Goal: Task Accomplishment & Management: Use online tool/utility

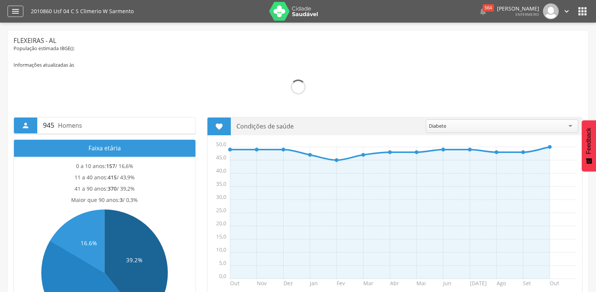
click at [17, 12] on icon "" at bounding box center [15, 11] width 9 height 9
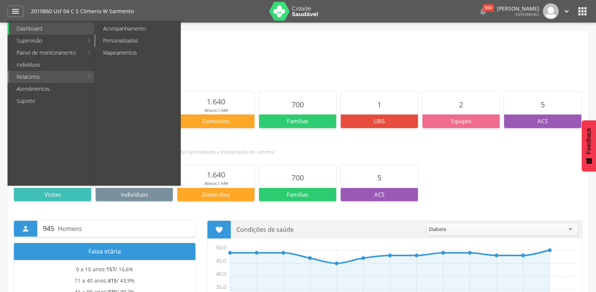
click at [109, 42] on link "Personalizados" at bounding box center [138, 41] width 85 height 12
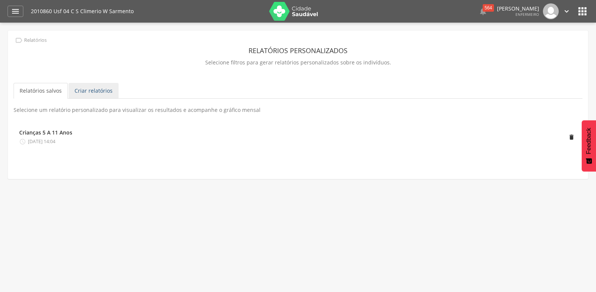
click at [101, 95] on link "Criar relatórios" at bounding box center [94, 91] width 50 height 16
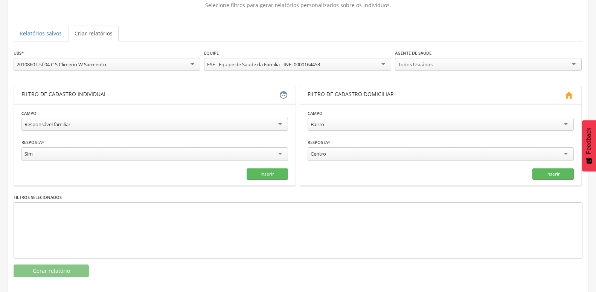
scroll to position [70, 0]
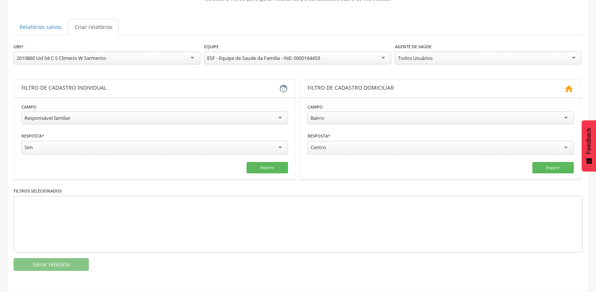
click at [89, 115] on div "Responsável familiar" at bounding box center [154, 118] width 267 height 13
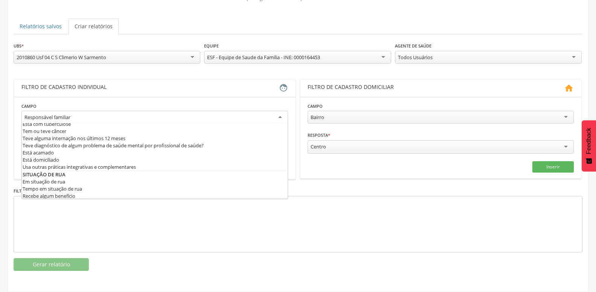
scroll to position [366, 0]
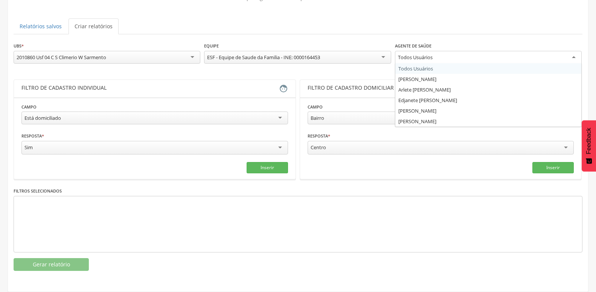
click at [432, 54] on div "Todos Usuários" at bounding box center [415, 57] width 35 height 7
click at [412, 101] on div "**********" at bounding box center [298, 156] width 569 height 229
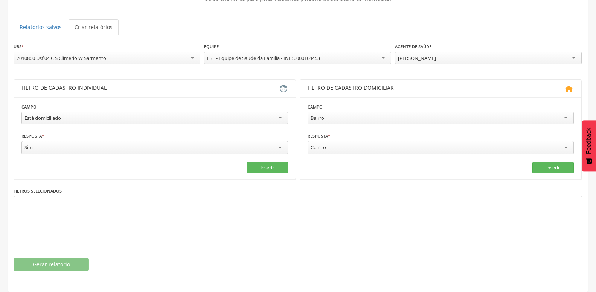
click at [443, 57] on div "[PERSON_NAME]" at bounding box center [488, 58] width 187 height 13
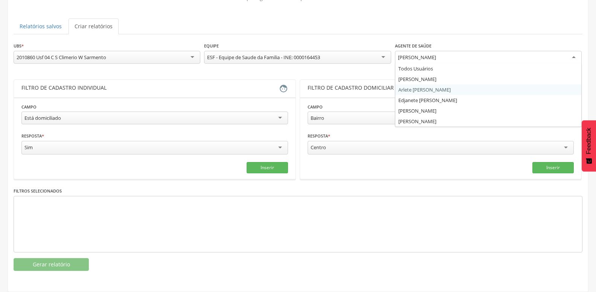
click at [430, 84] on div "**********" at bounding box center [298, 156] width 569 height 229
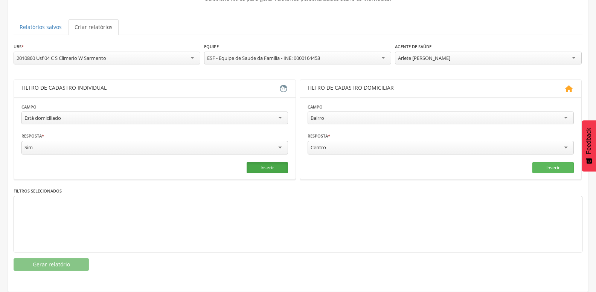
click at [283, 162] on button "Inserir" at bounding box center [267, 167] width 41 height 11
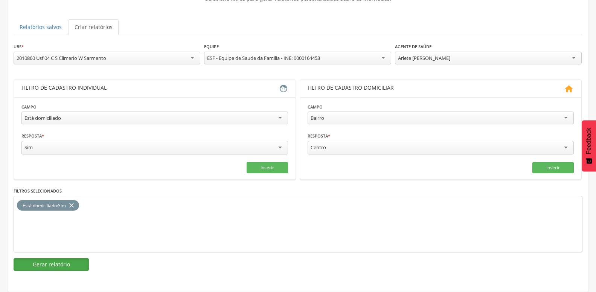
click at [66, 258] on button "Gerar relatório" at bounding box center [51, 264] width 75 height 13
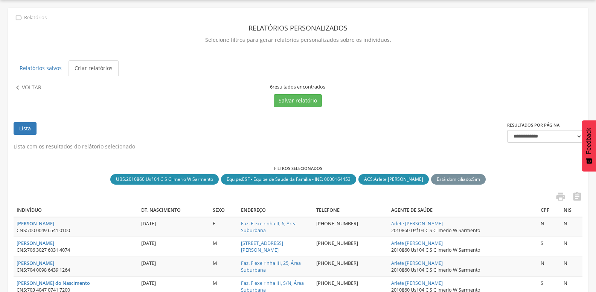
scroll to position [76, 0]
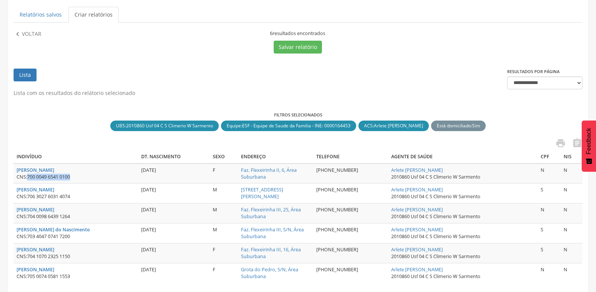
drag, startPoint x: 28, startPoint y: 178, endPoint x: 92, endPoint y: 179, distance: 64.1
click at [92, 179] on div "CNS: 700 0049 6541 0100" at bounding box center [76, 177] width 119 height 7
copy span "700 0049 6541 0100"
